Goal: Information Seeking & Learning: Understand process/instructions

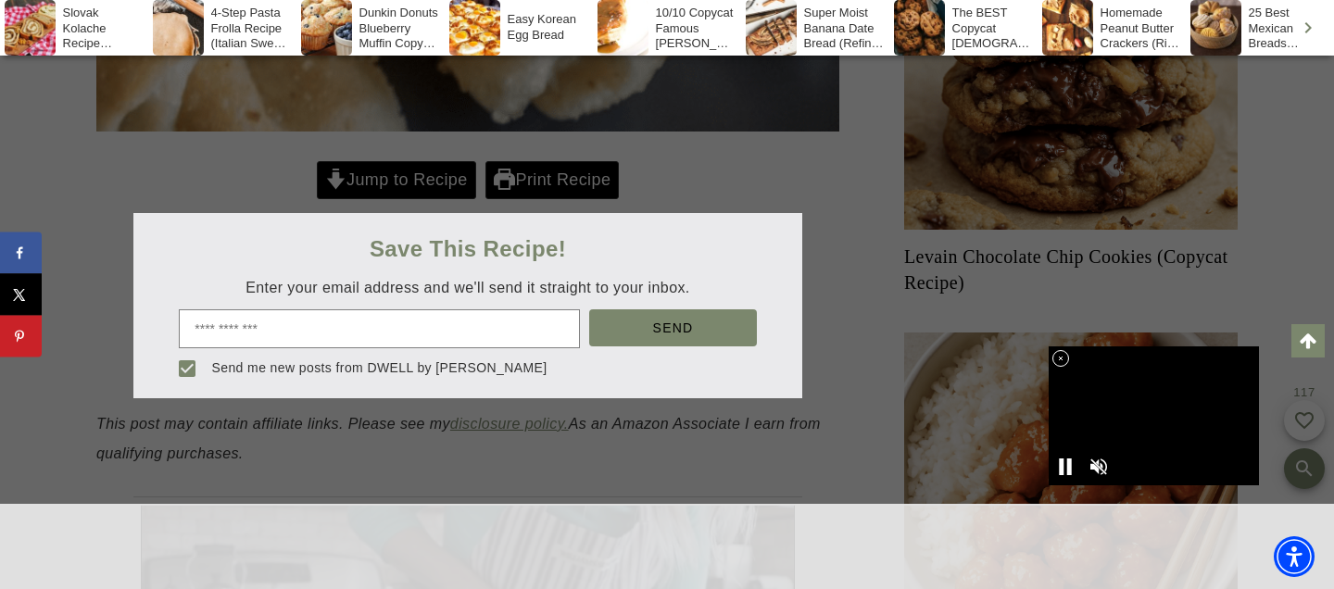
click at [450, 199] on div at bounding box center [667, 294] width 1334 height 589
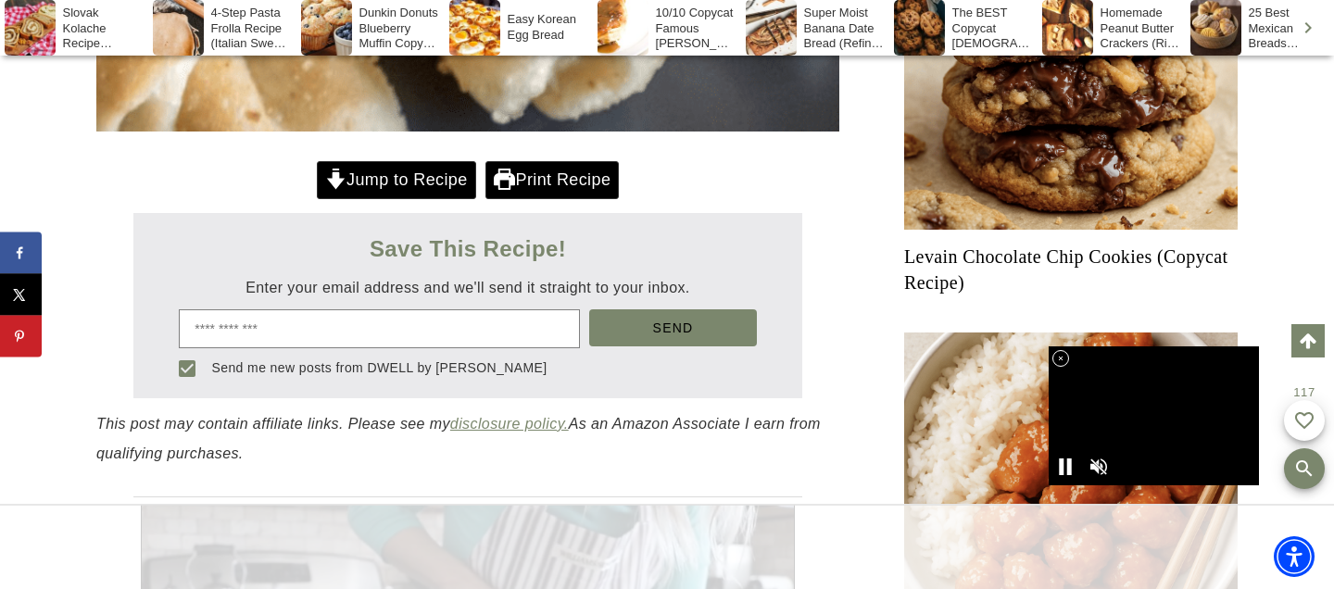
click at [347, 179] on link "Jump to Recipe" at bounding box center [396, 180] width 159 height 38
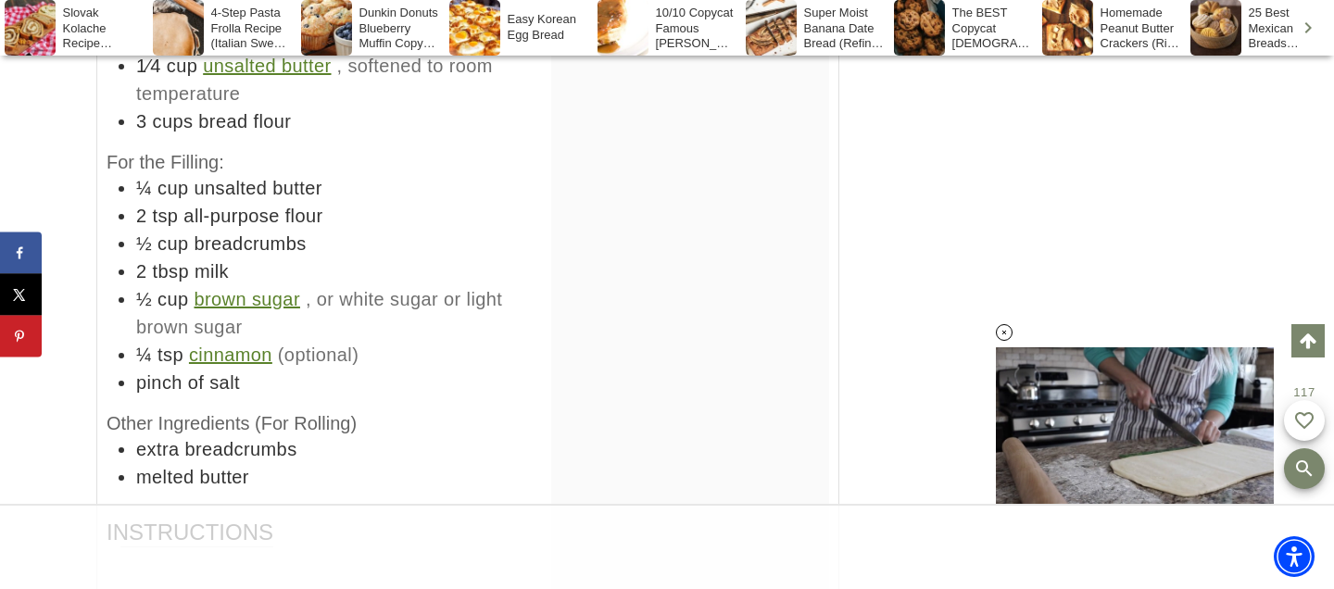
scroll to position [14742, 0]
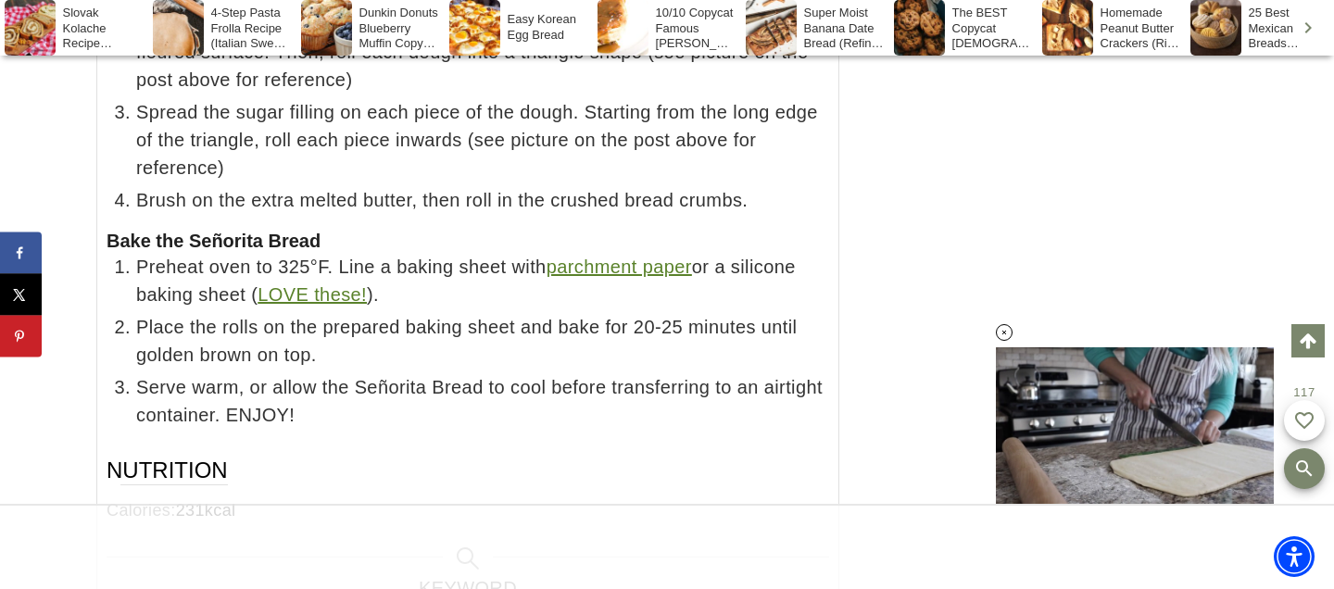
scroll to position [16258, 0]
